Goal: Navigation & Orientation: Understand site structure

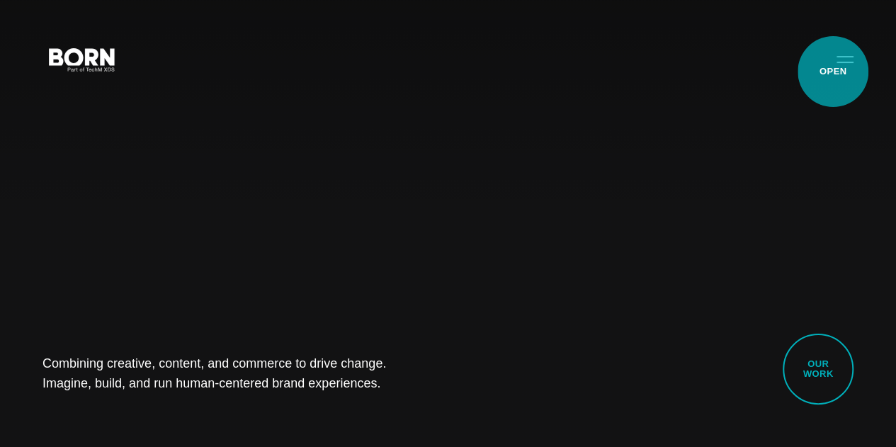
click at [833, 72] on button "Primary Menu" at bounding box center [845, 59] width 34 height 30
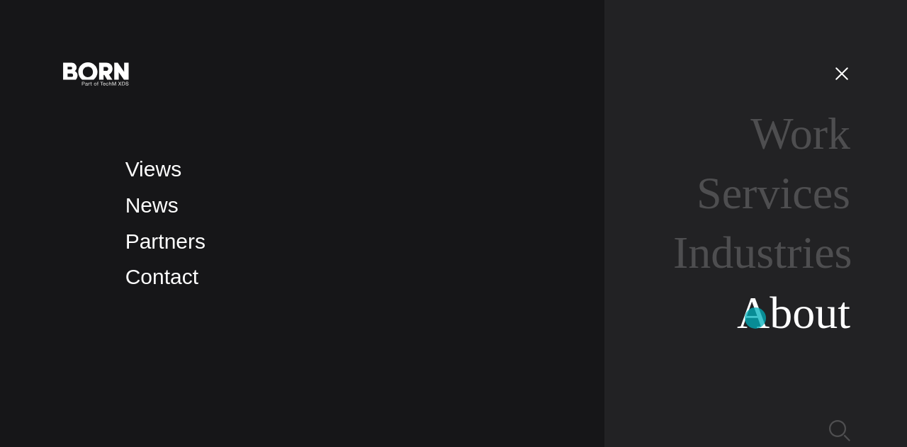
click at [756, 318] on link "About" at bounding box center [793, 313] width 113 height 50
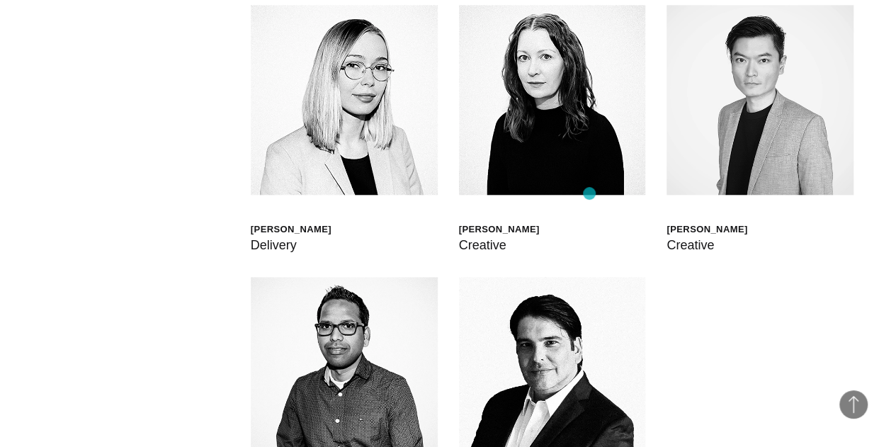
scroll to position [3385, 0]
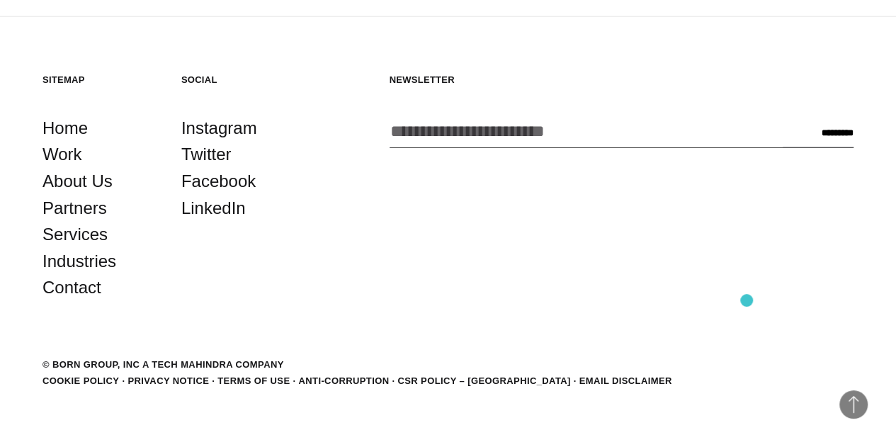
scroll to position [4771, 0]
click at [101, 301] on link "Contact" at bounding box center [72, 287] width 59 height 27
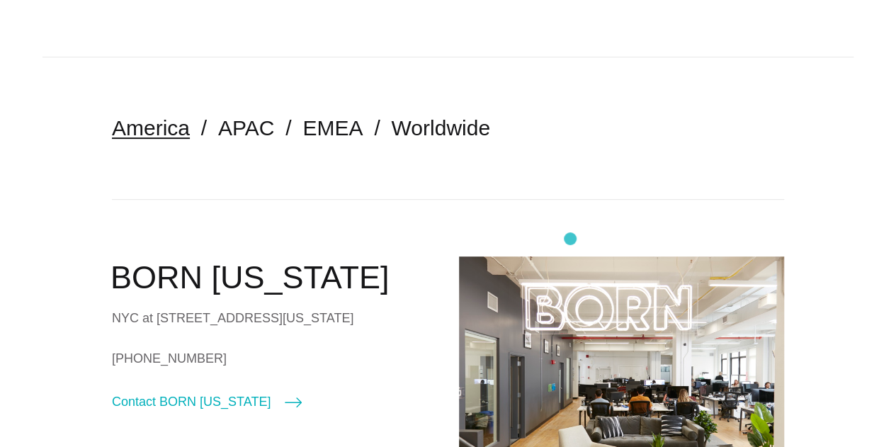
scroll to position [269, 0]
click at [274, 135] on link "APAC" at bounding box center [246, 126] width 56 height 23
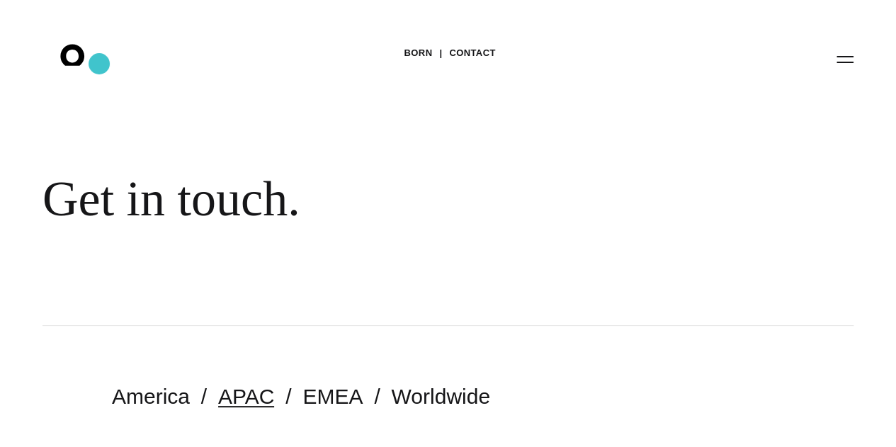
click at [99, 64] on icon ".st0{display:none;} .st1{display:inline;} .st2{font-family:'HelveticaNeue-Mediu…" at bounding box center [82, 58] width 91 height 37
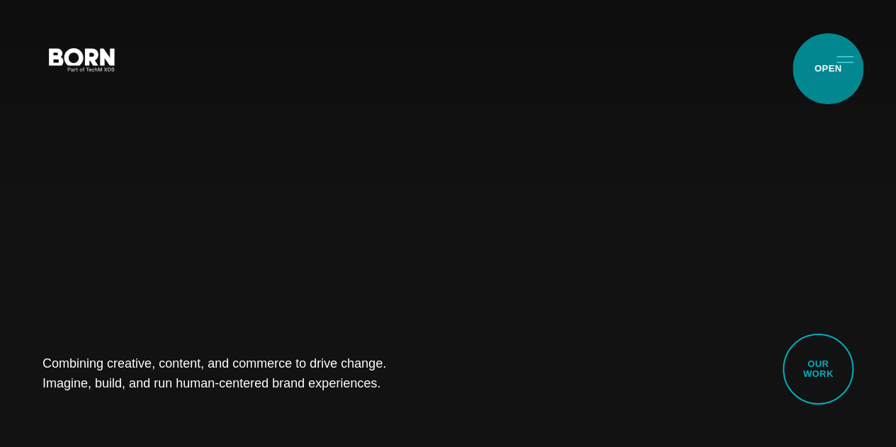
click at [828, 69] on button "Primary Menu" at bounding box center [845, 59] width 34 height 30
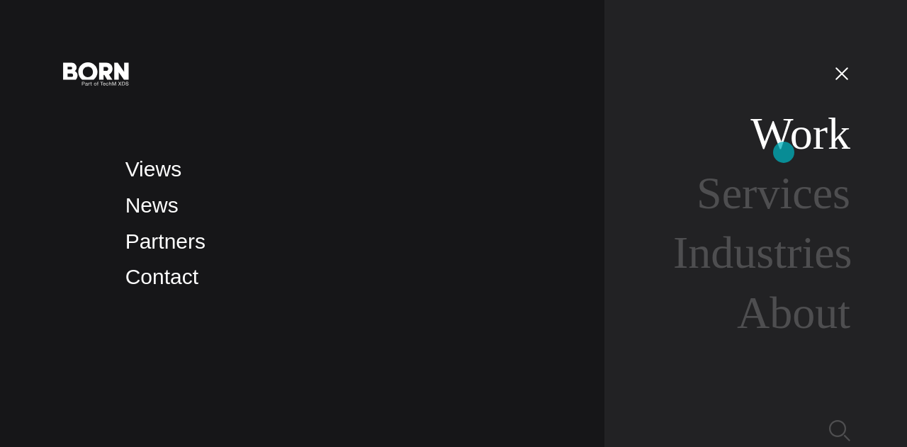
click at [784, 152] on link "Work" at bounding box center [800, 133] width 100 height 50
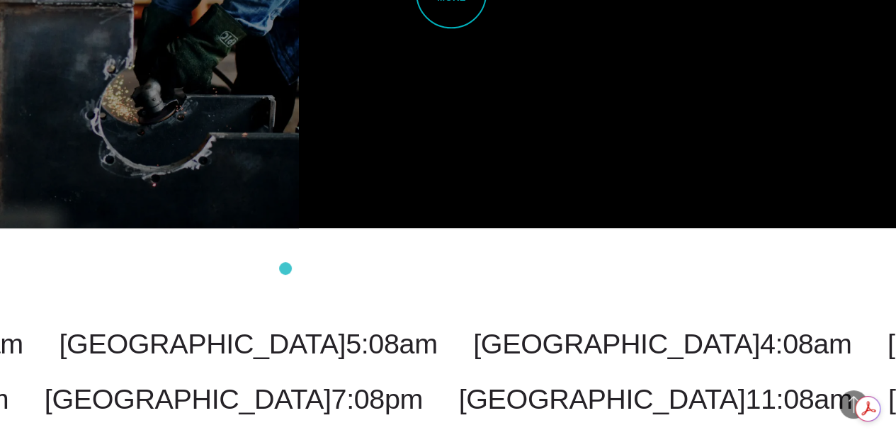
scroll to position [3497, 0]
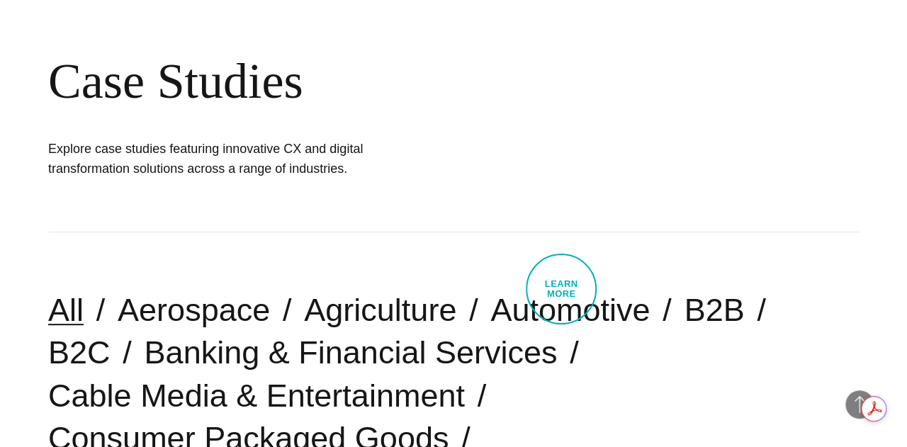
scroll to position [0, 0]
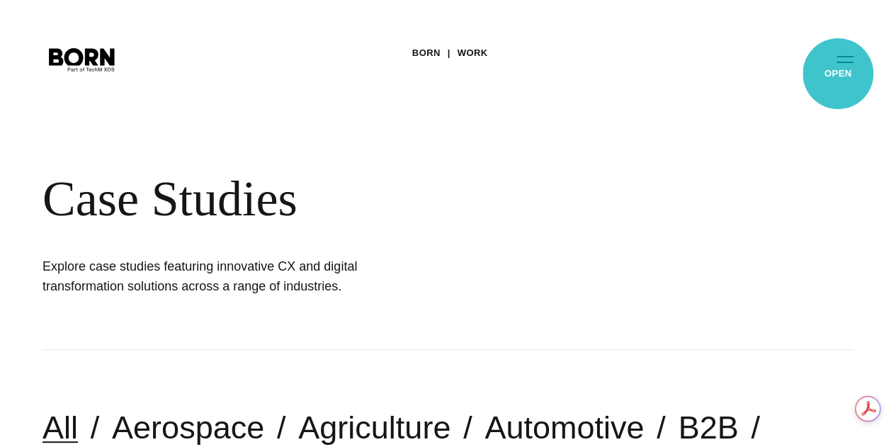
click at [839, 74] on button "Primary Menu" at bounding box center [845, 59] width 34 height 30
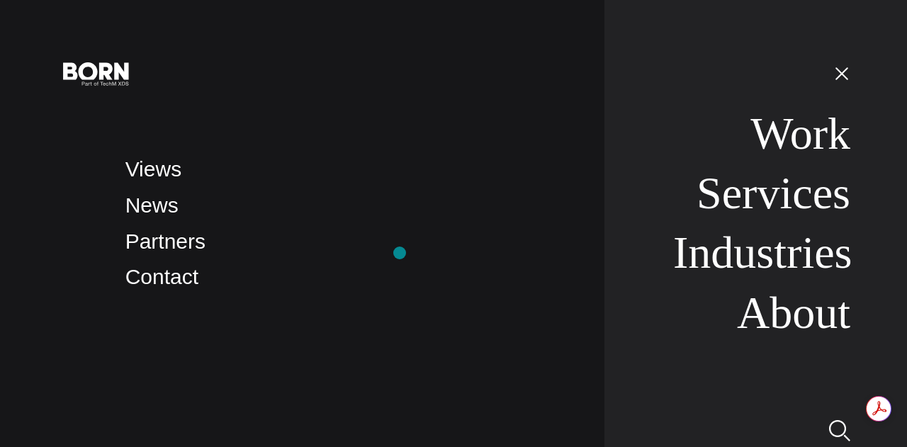
click at [399, 253] on li "Partners" at bounding box center [350, 241] width 451 height 33
